Goal: Check status: Check status

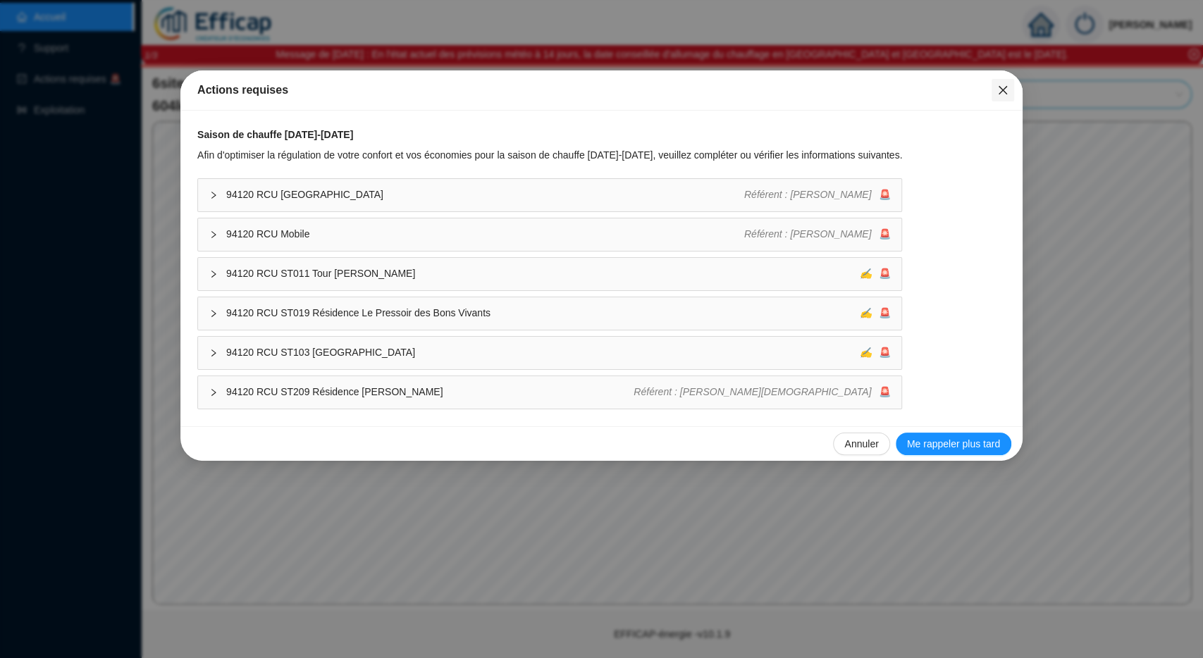
click at [1006, 91] on icon "close" at bounding box center [1002, 90] width 11 height 11
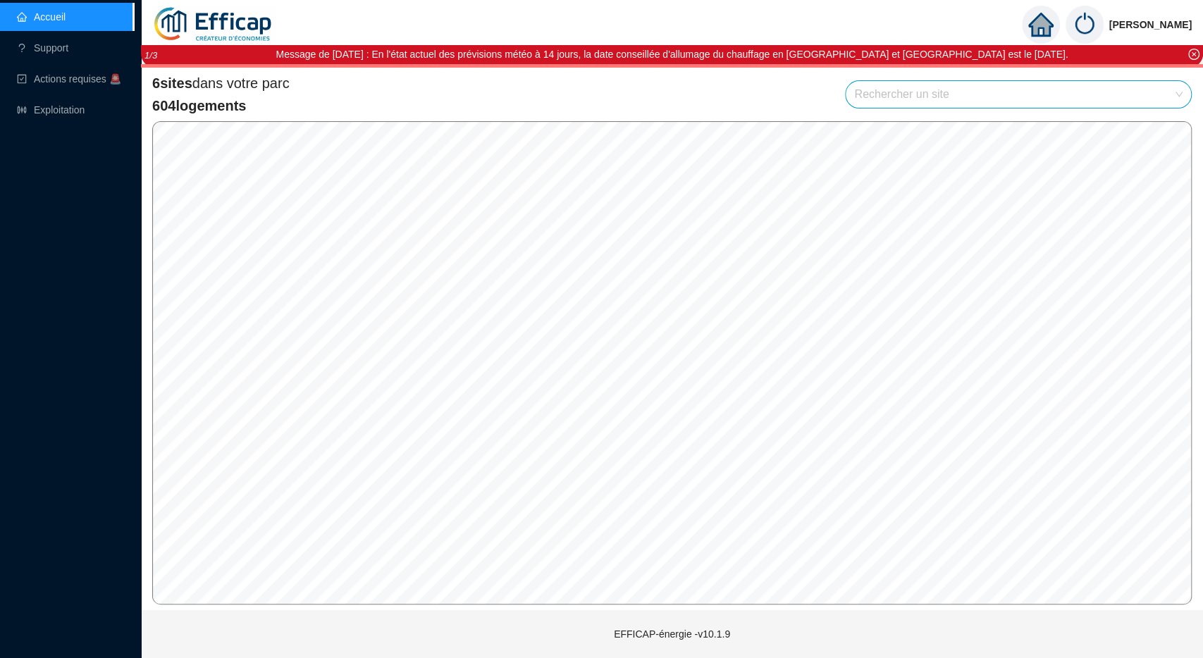
click at [66, 15] on link "Accueil" at bounding box center [41, 16] width 49 height 11
click at [44, 109] on link "Exploitation" at bounding box center [51, 109] width 68 height 11
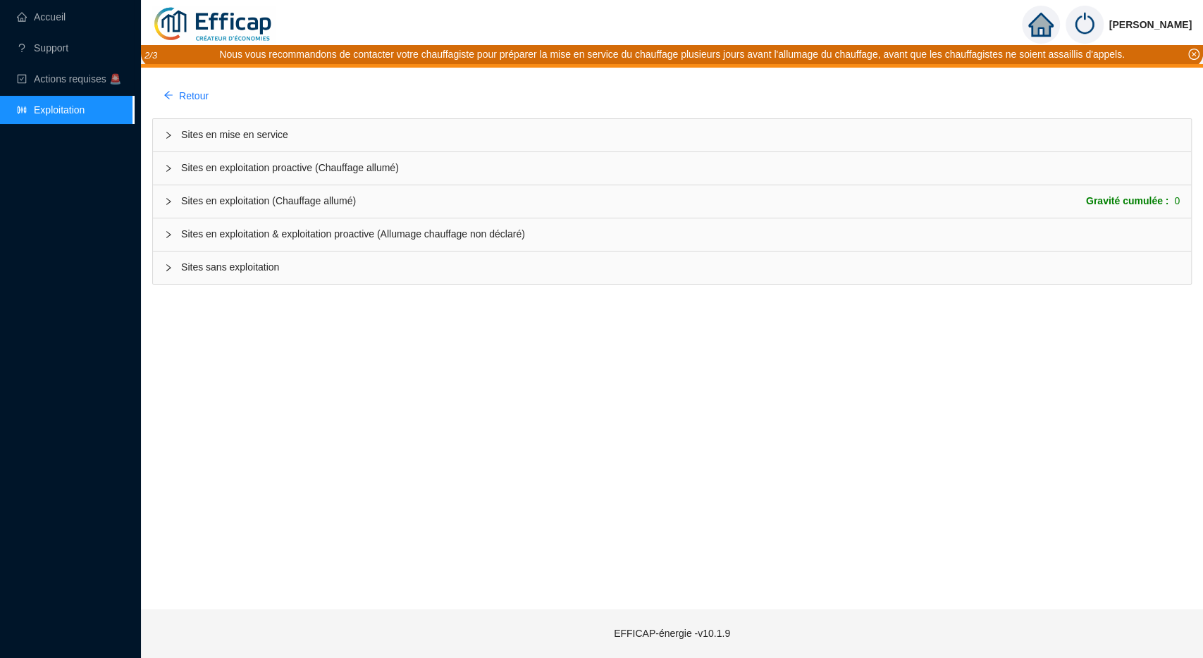
click at [208, 137] on span "Sites en mise en service" at bounding box center [680, 135] width 999 height 15
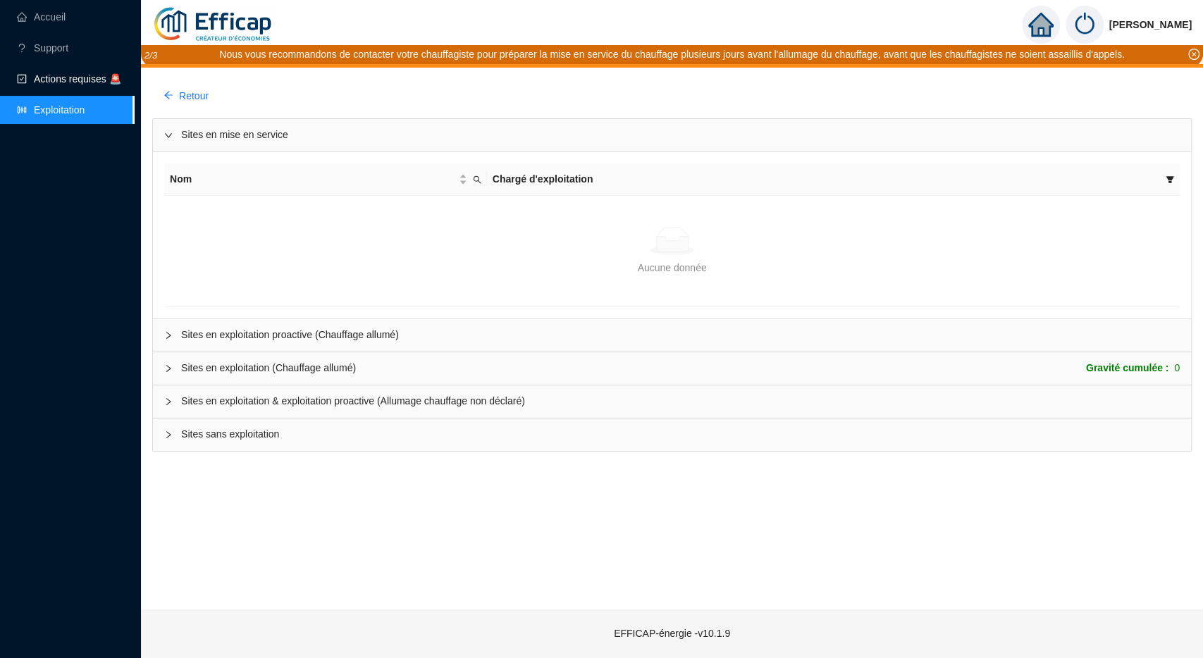
click at [56, 80] on span "Actions requises 🚨" at bounding box center [77, 78] width 87 height 11
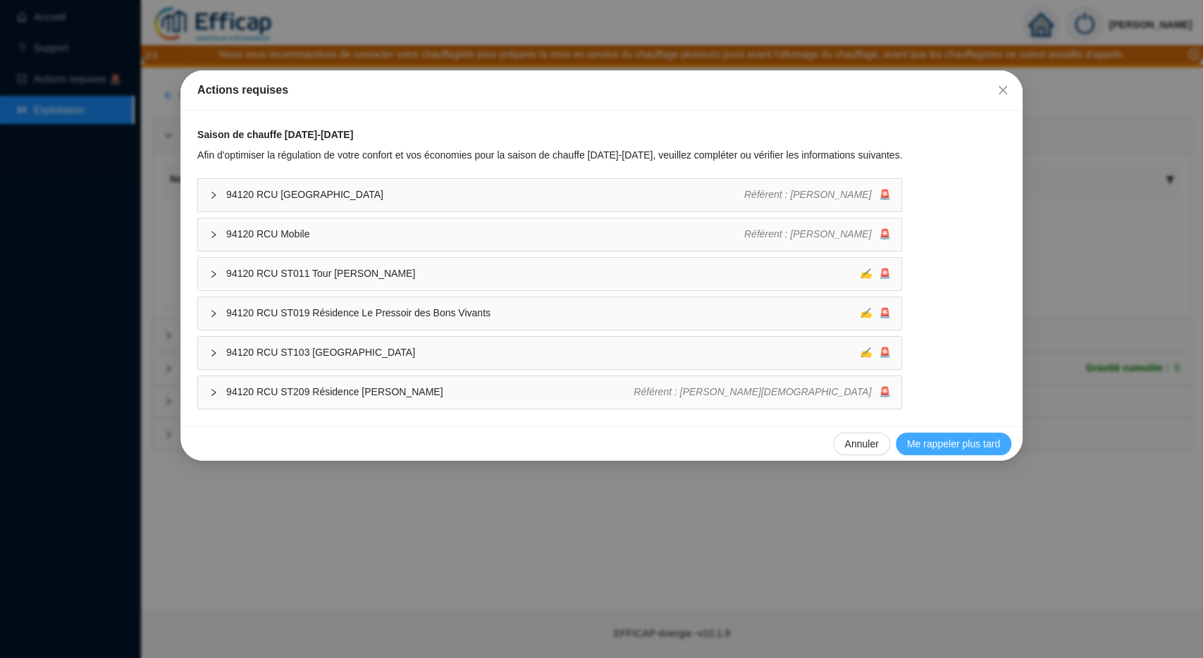
click at [947, 443] on span "Me rappeler plus tard" at bounding box center [953, 444] width 93 height 15
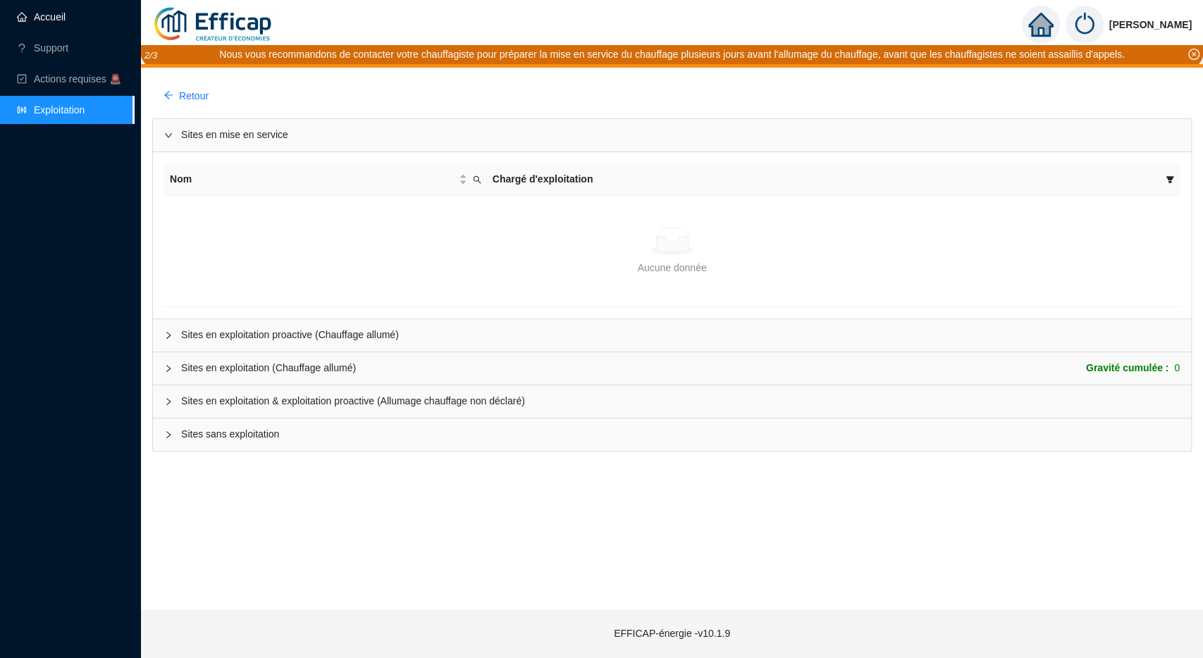
click at [59, 11] on link "Accueil" at bounding box center [41, 16] width 49 height 11
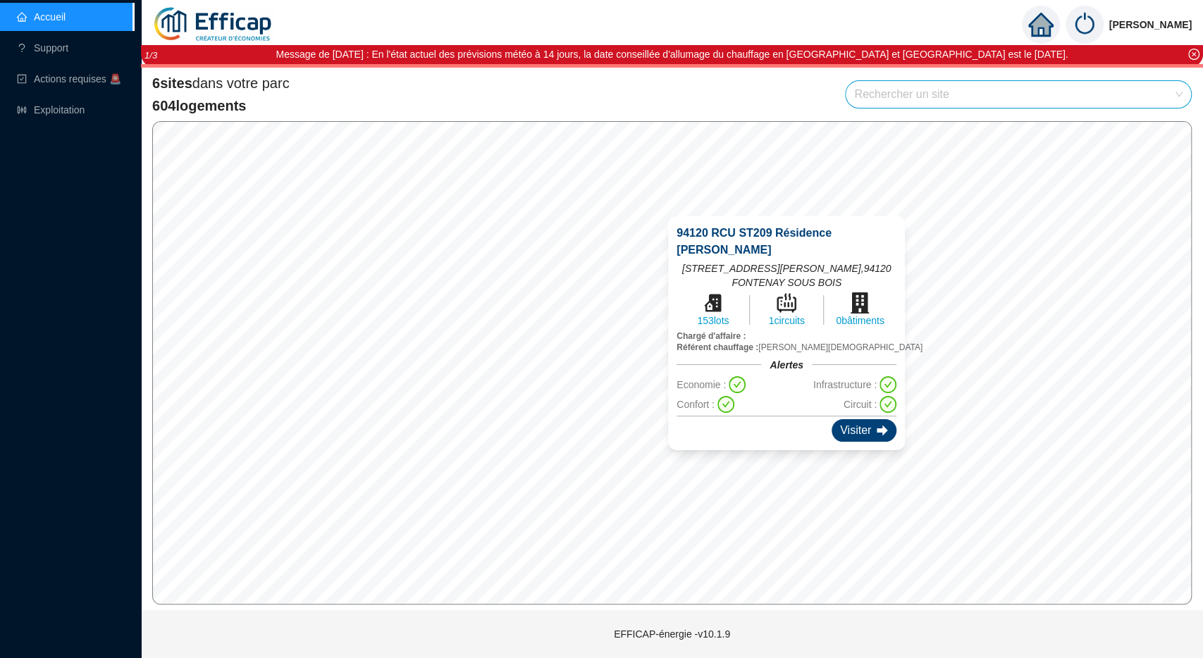
click at [872, 433] on div "Visiter" at bounding box center [864, 430] width 65 height 23
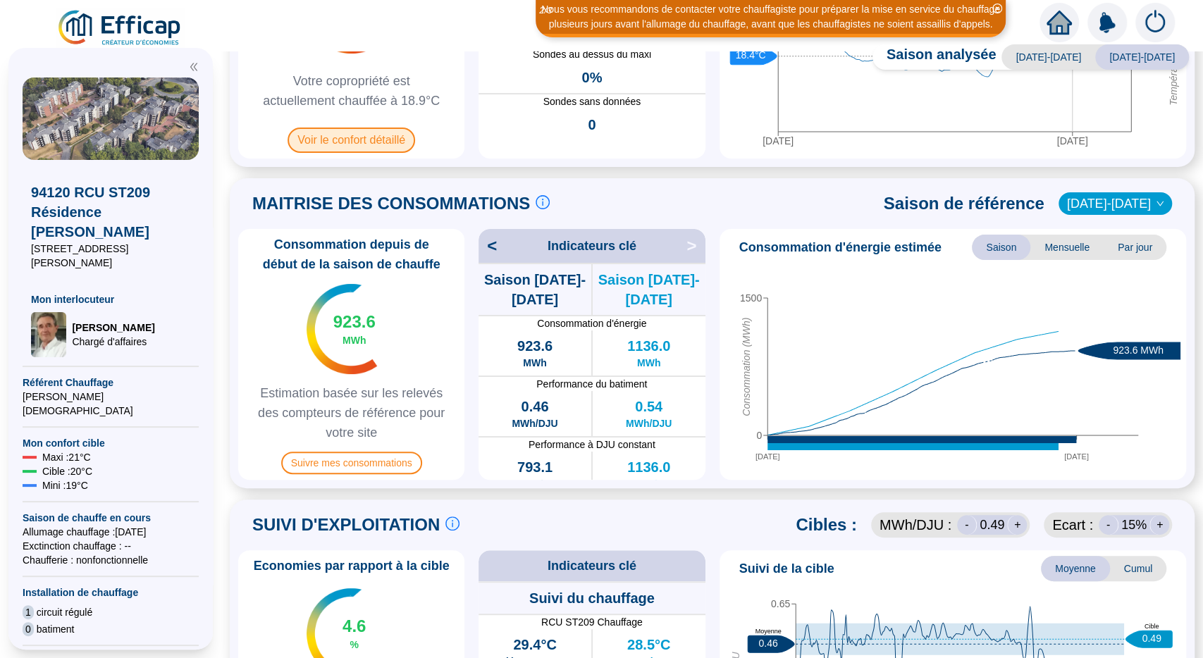
scroll to position [413, 0]
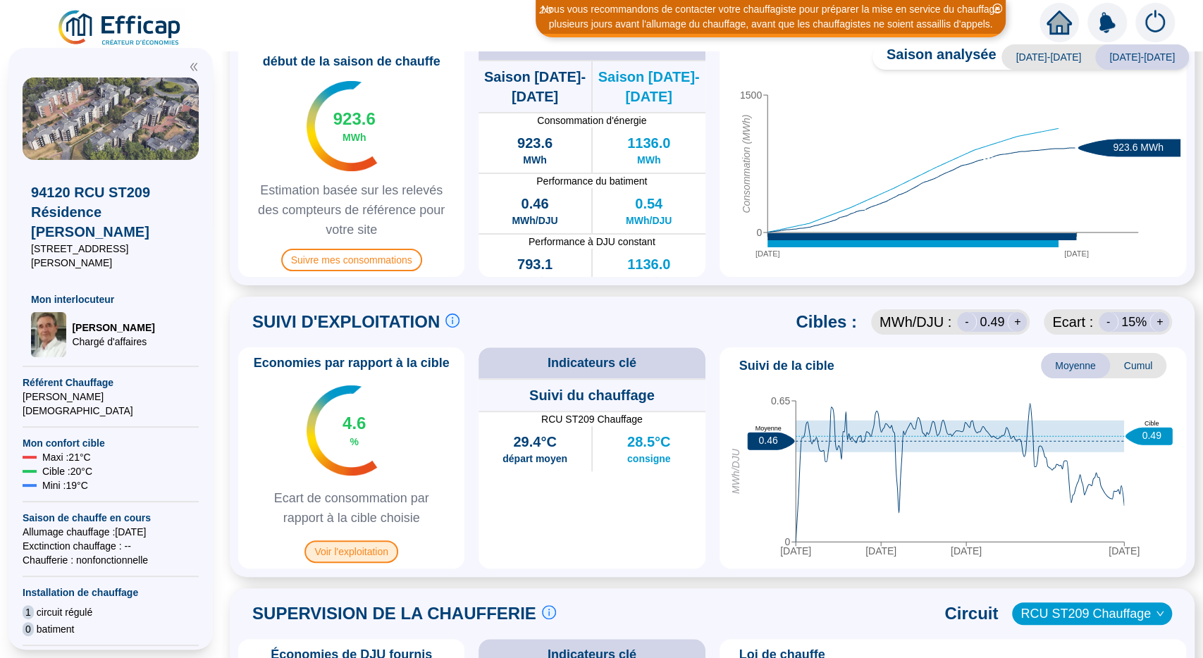
click at [359, 546] on span "Voir l'exploitation" at bounding box center [352, 552] width 94 height 23
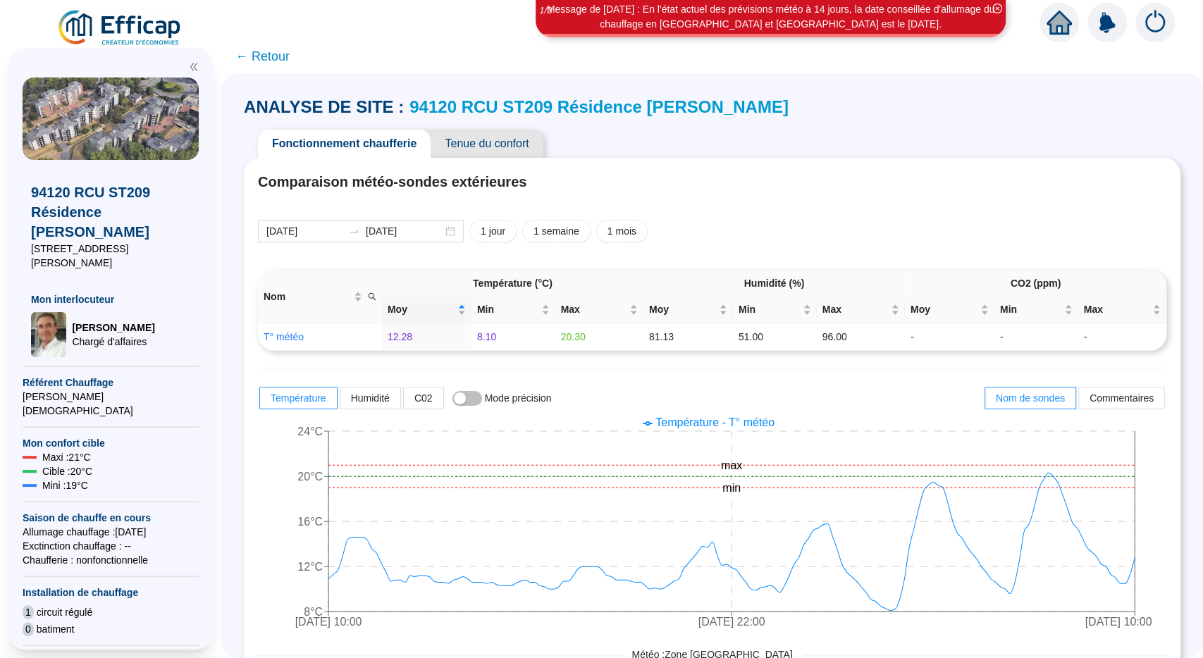
click at [274, 54] on span "← Retour" at bounding box center [262, 57] width 54 height 20
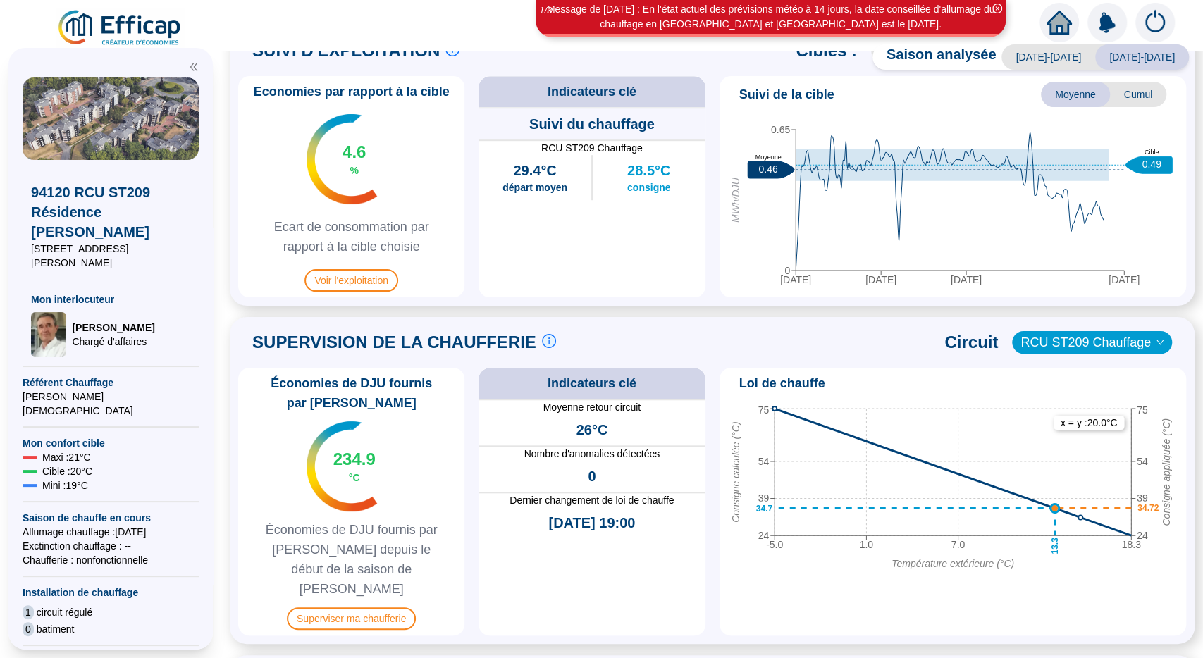
scroll to position [685, 0]
click at [364, 607] on span "Superviser ma chaufferie" at bounding box center [351, 618] width 129 height 23
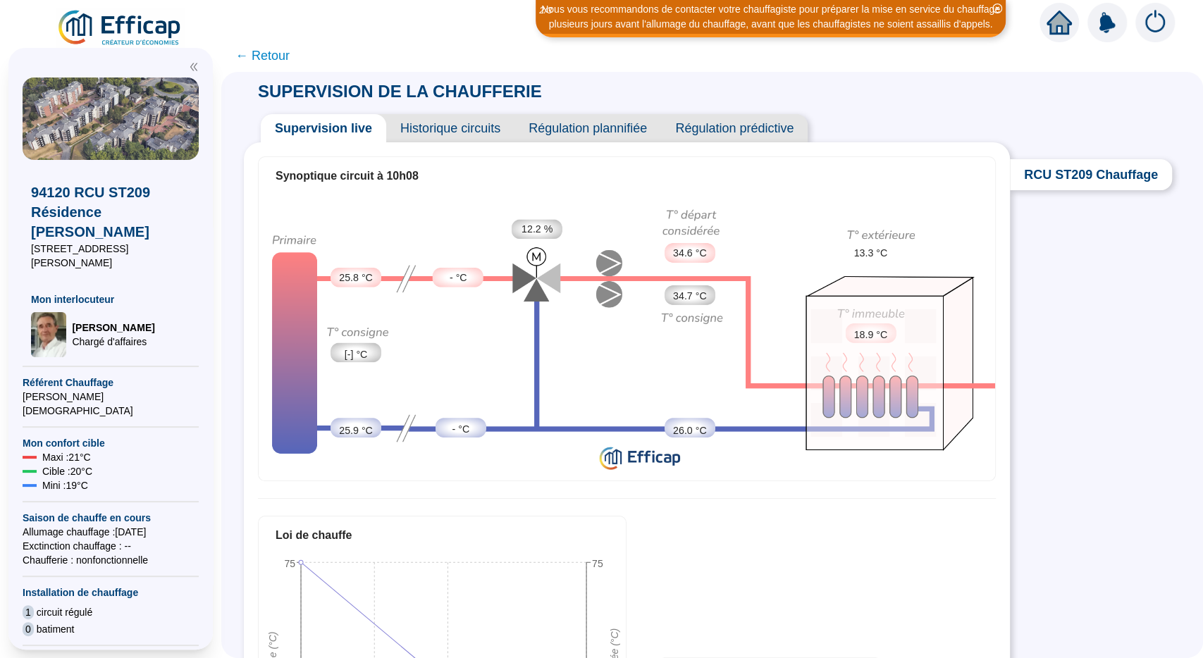
click at [451, 130] on span "Historique circuits" at bounding box center [450, 128] width 128 height 28
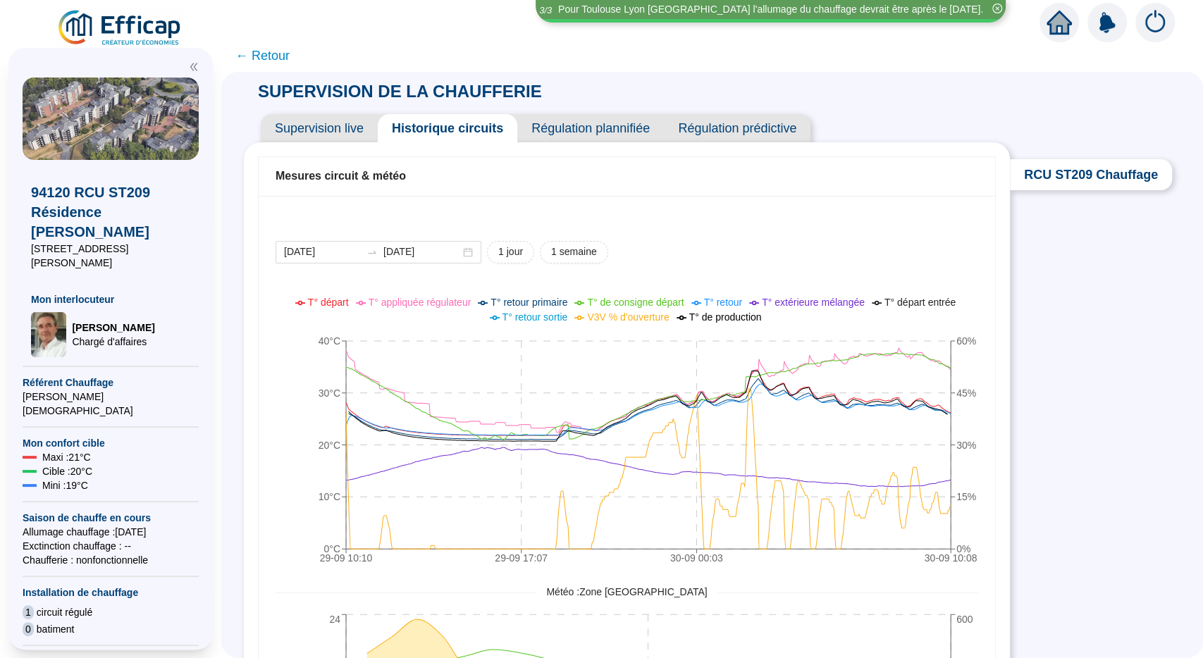
click at [355, 131] on span "Supervision live" at bounding box center [319, 128] width 117 height 28
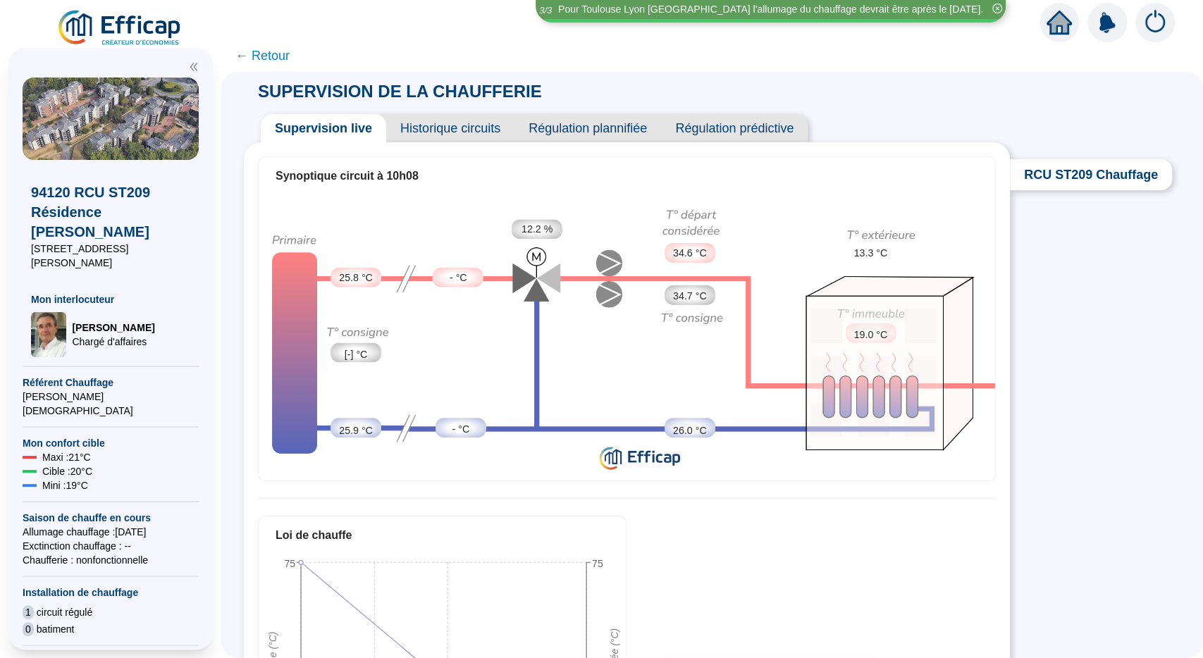
drag, startPoint x: 280, startPoint y: 56, endPoint x: 171, endPoint y: 8, distance: 118.7
click at [279, 56] on span "← Retour" at bounding box center [262, 56] width 54 height 20
